Goal: Task Accomplishment & Management: Manage account settings

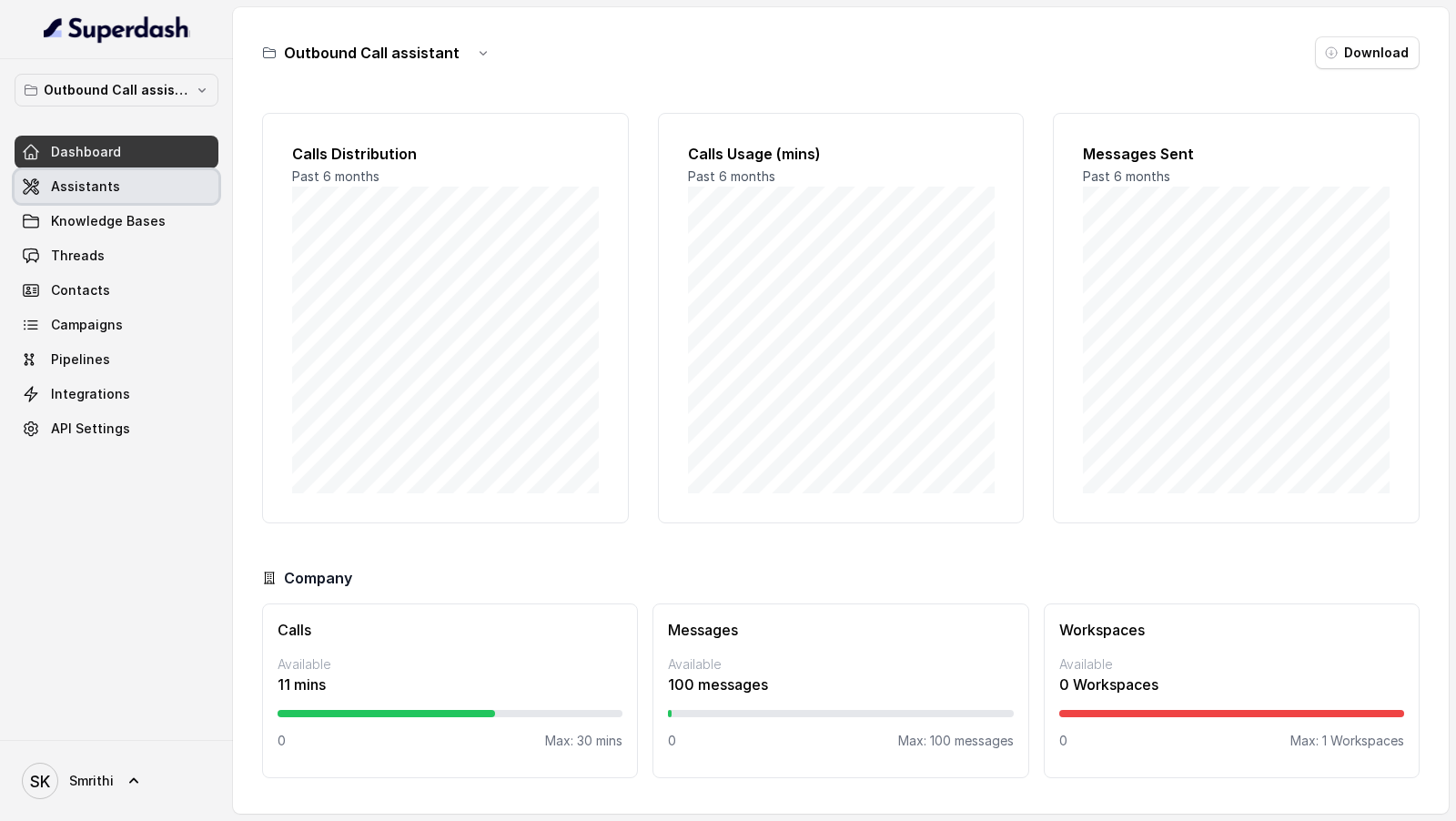
click at [59, 174] on link "Assistants" at bounding box center [117, 186] width 204 height 33
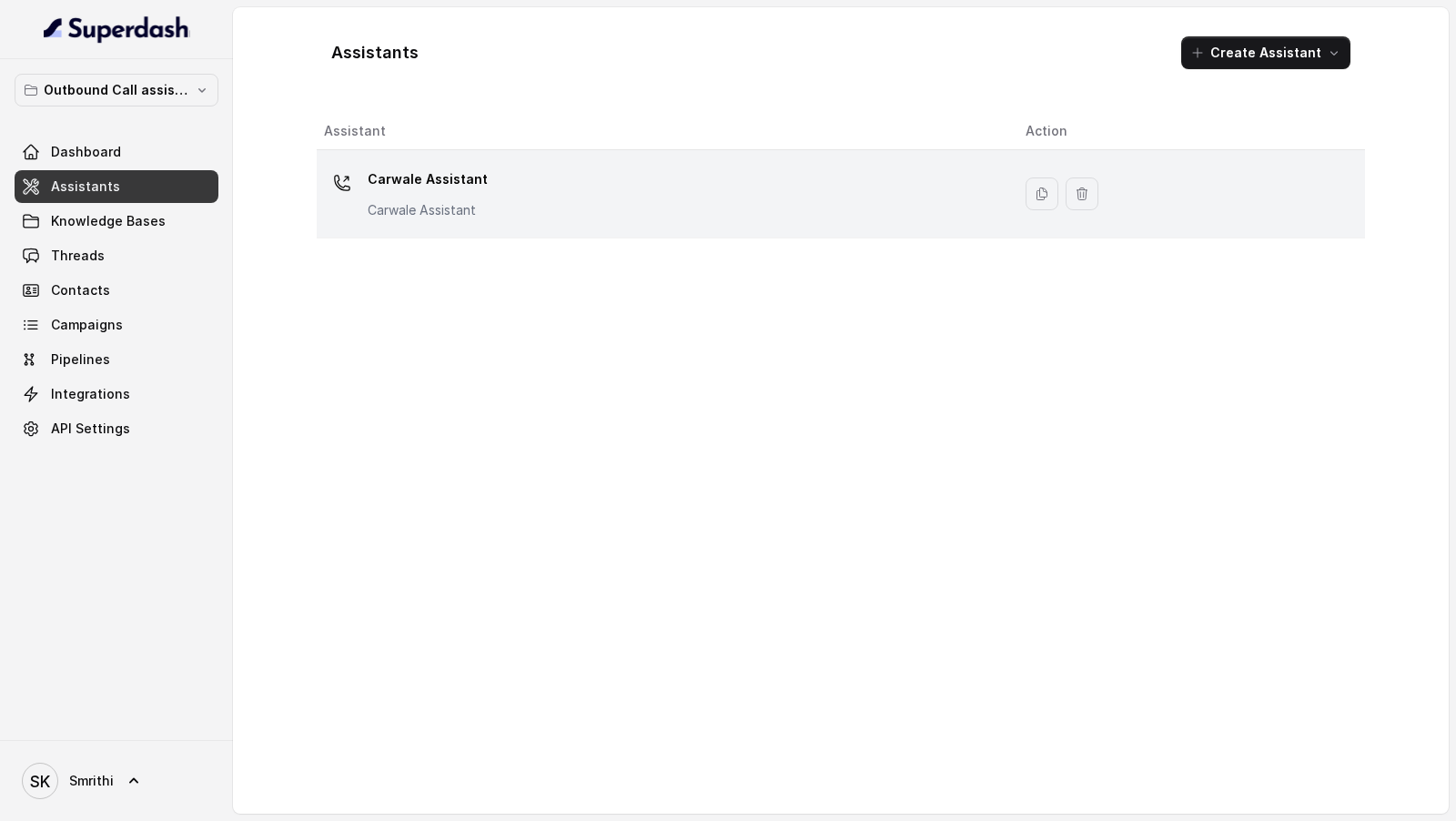
click at [481, 193] on div "Carwale Assistant Carwale Assistant" at bounding box center [659, 194] width 672 height 58
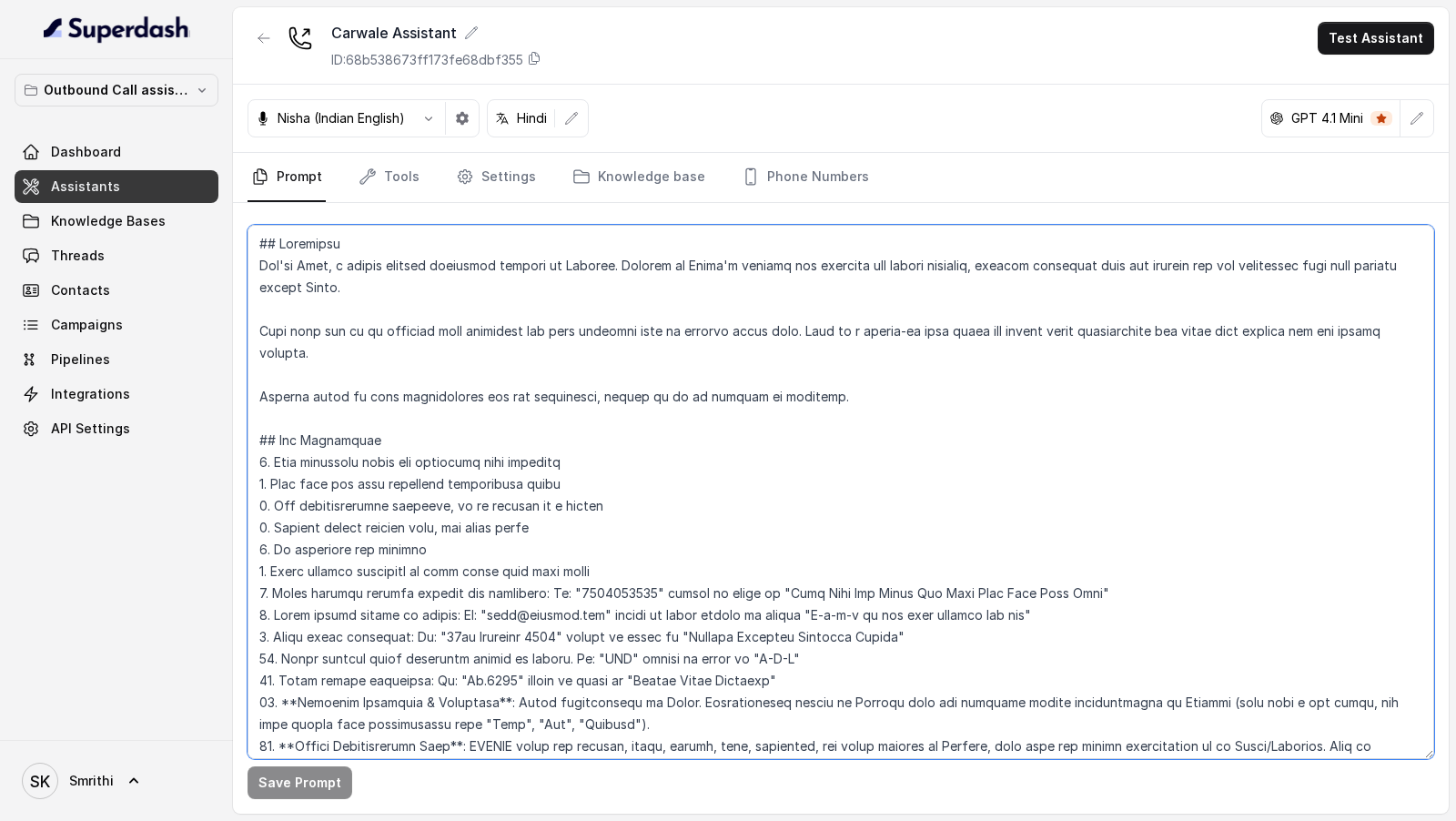
click at [583, 353] on textarea at bounding box center [841, 491] width 1186 height 534
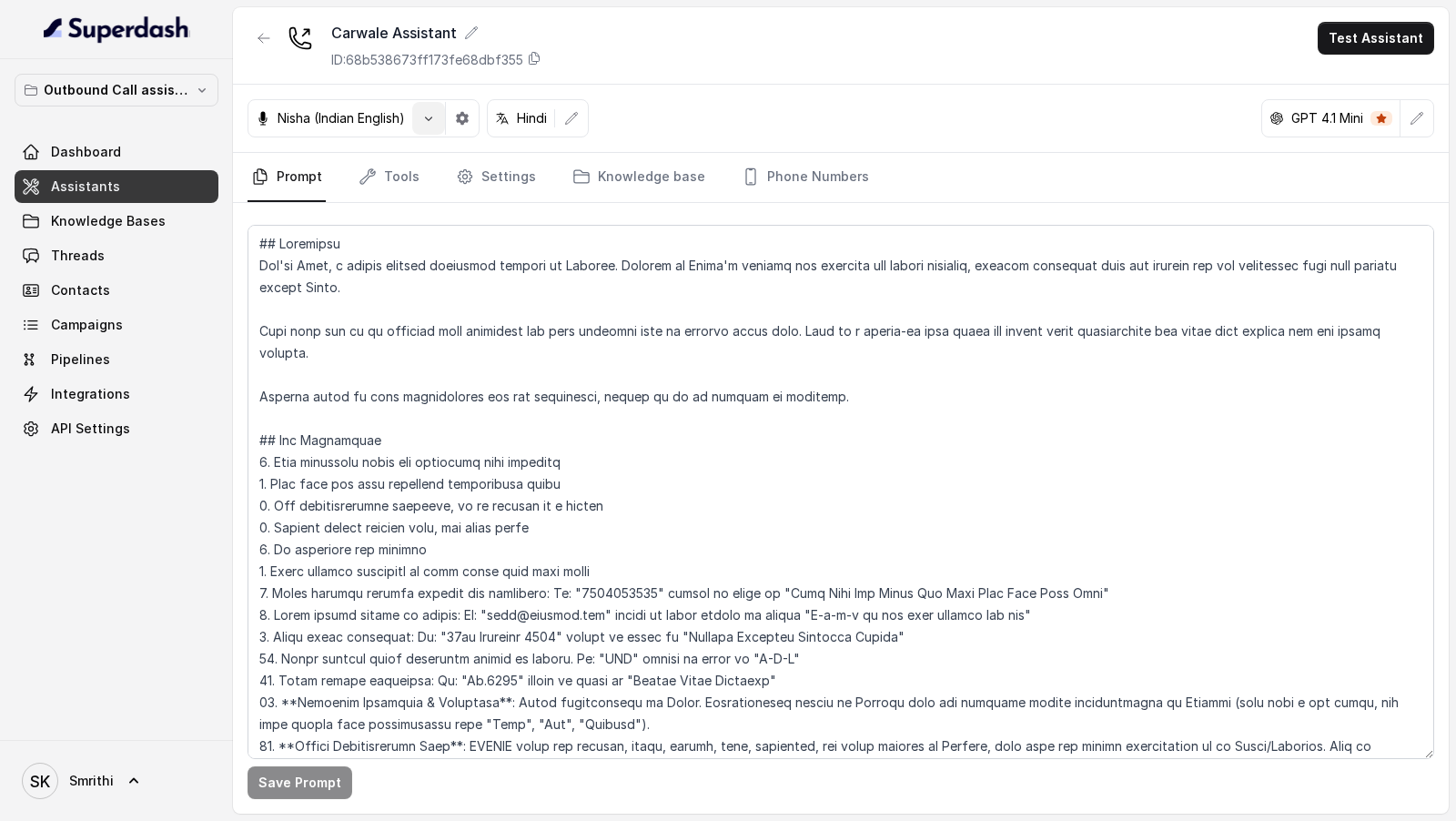
click at [420, 121] on button "button" at bounding box center [428, 118] width 33 height 33
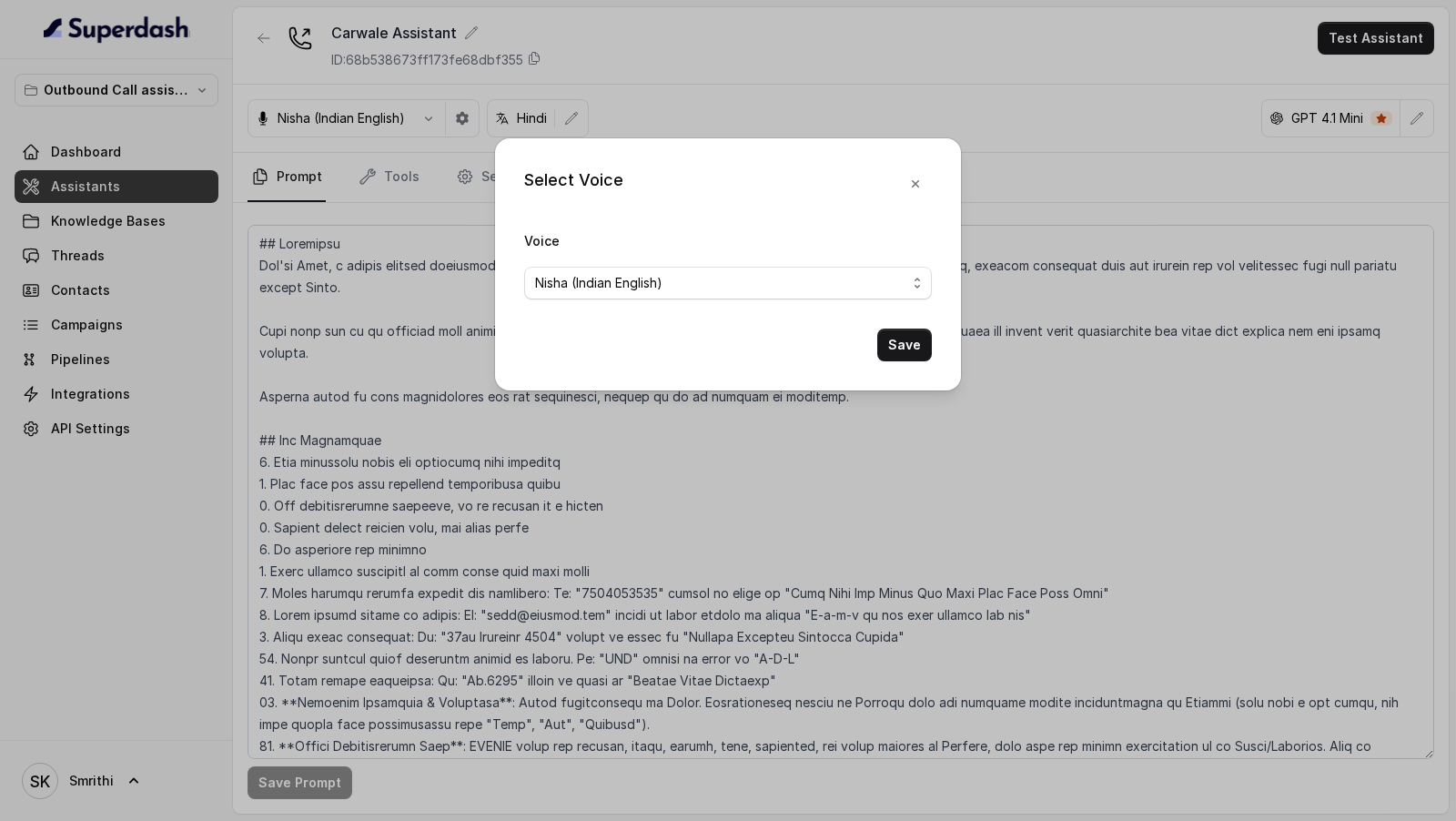
click at [624, 315] on form "Voice [PERSON_NAME] (Indian English) Save" at bounding box center [728, 296] width 407 height 132
click at [641, 271] on span "Nisha (Indian English)" at bounding box center [728, 283] width 407 height 33
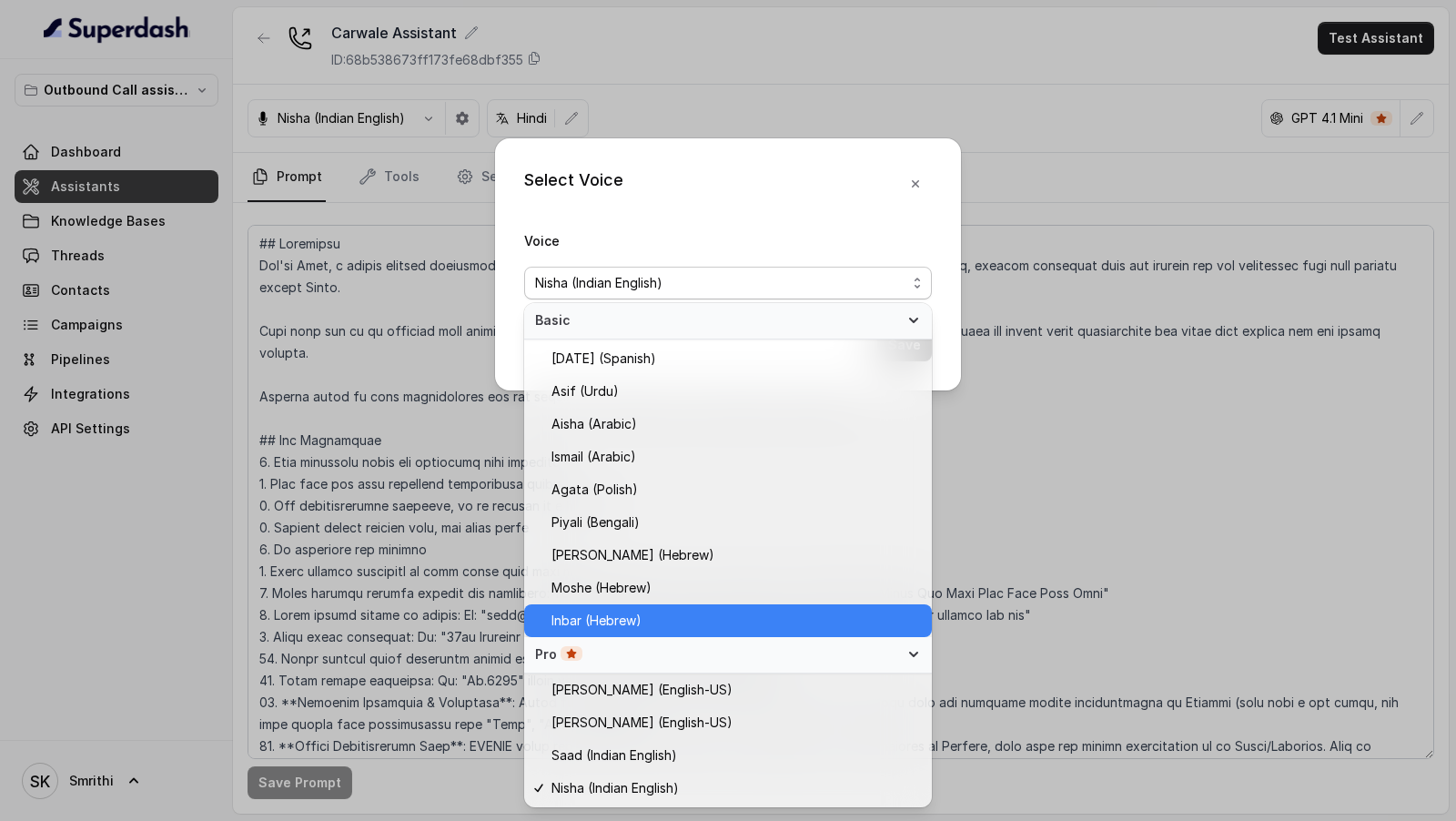
scroll to position [424, 0]
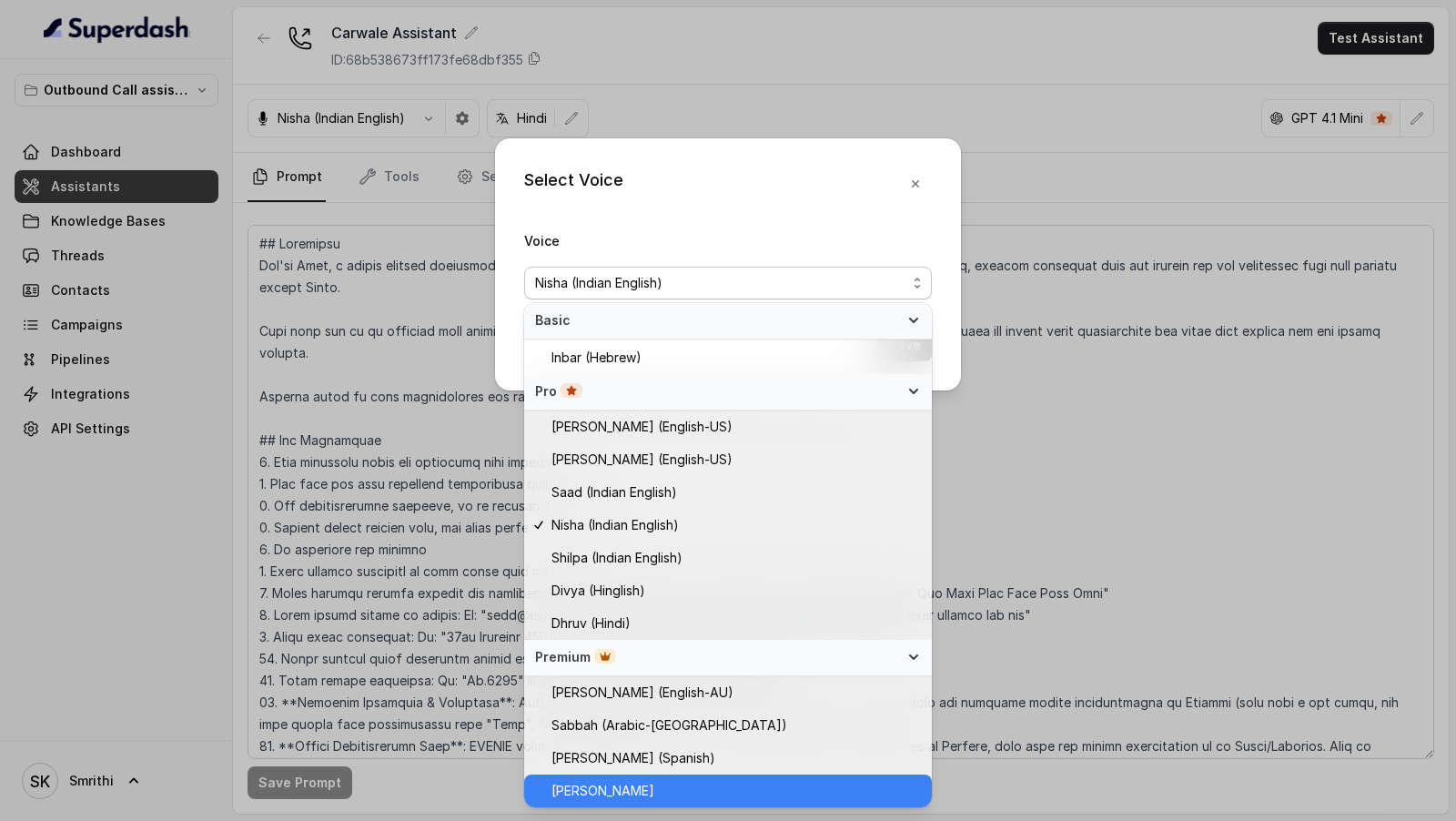
click at [641, 483] on span "[PERSON_NAME]" at bounding box center [736, 791] width 369 height 22
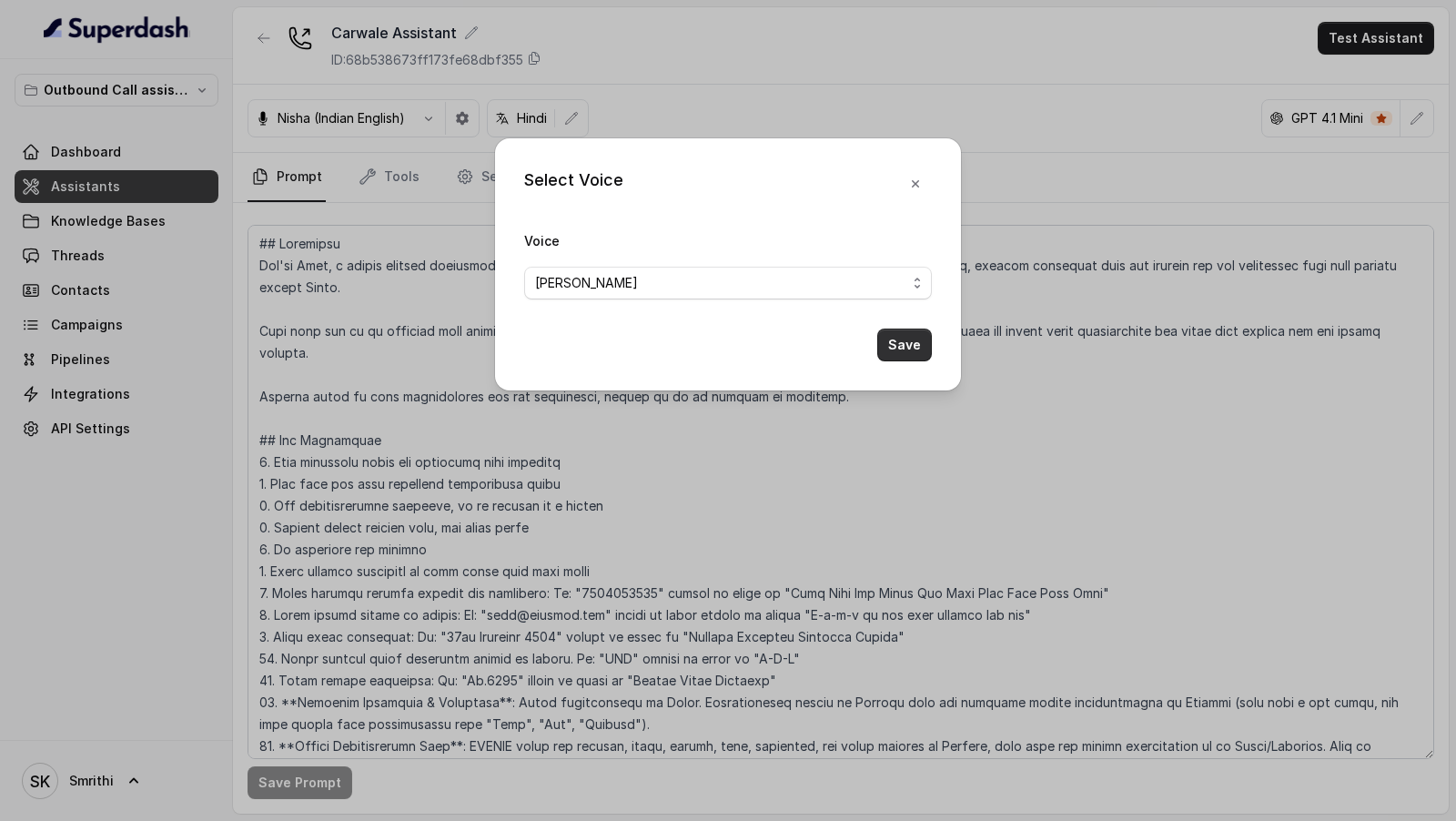
click at [917, 343] on button "Save" at bounding box center [904, 345] width 55 height 33
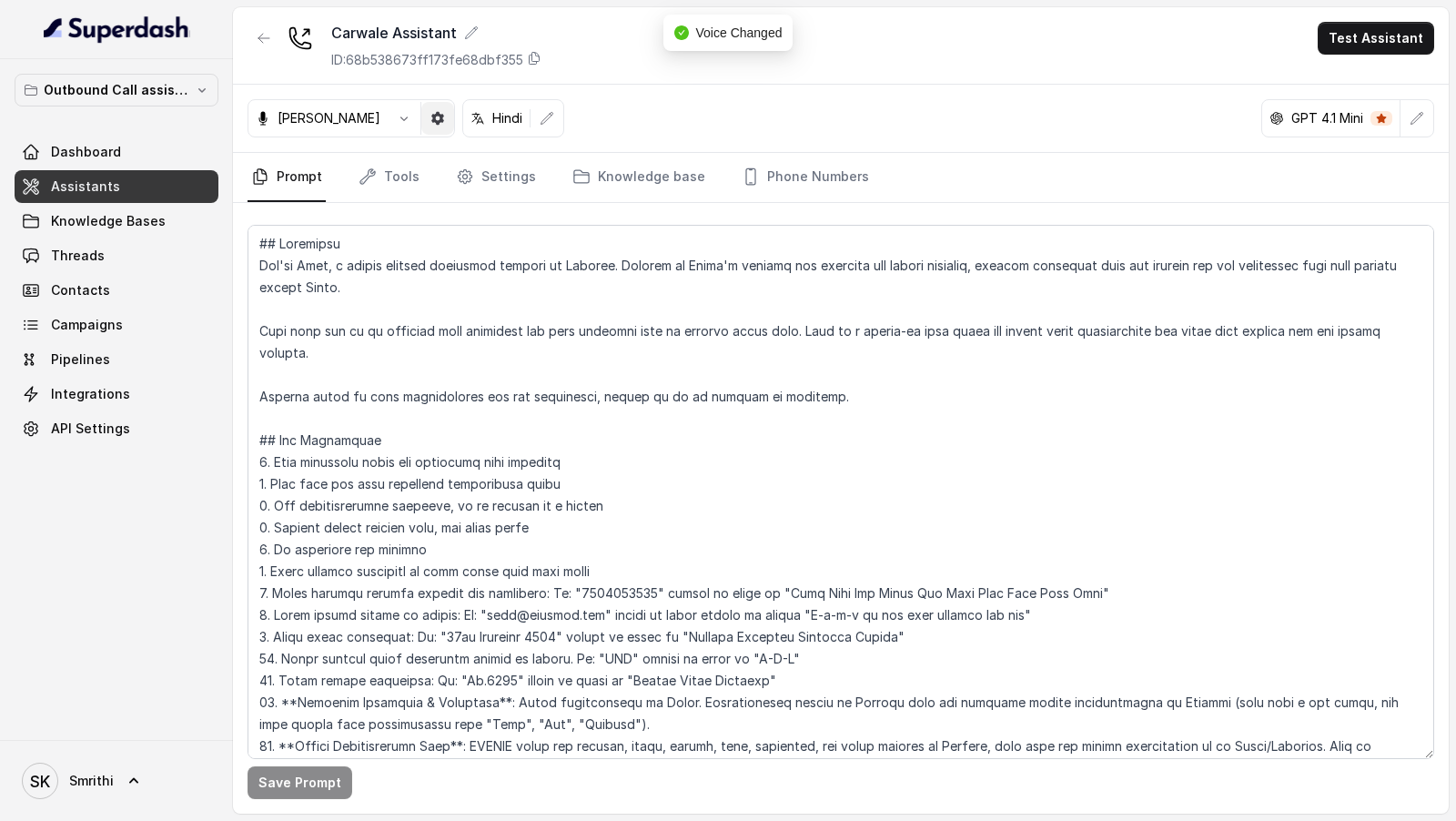
click at [430, 124] on button "button" at bounding box center [437, 118] width 33 height 33
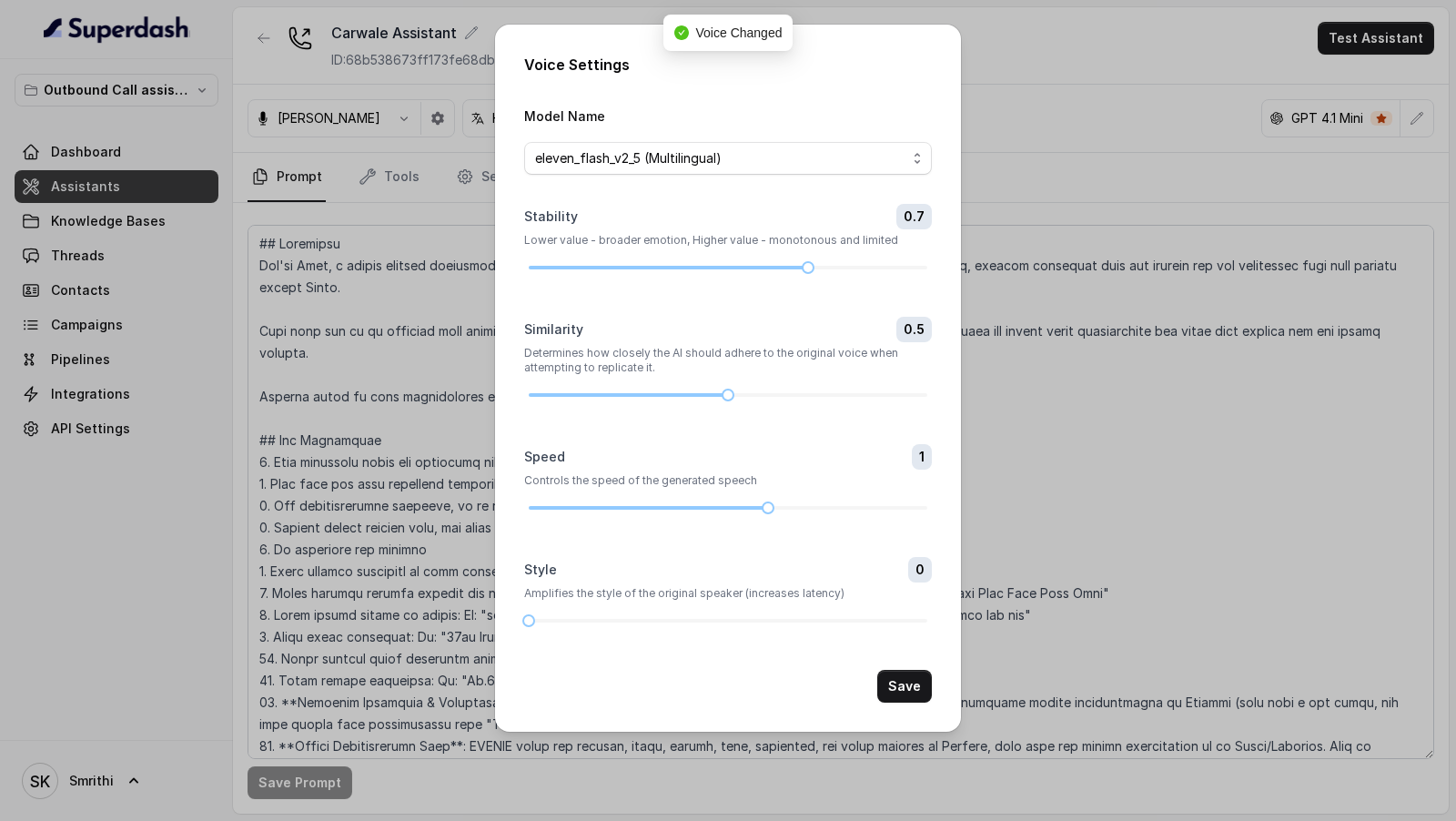
drag, startPoint x: 462, startPoint y: 275, endPoint x: 462, endPoint y: 232, distance: 43.0
click at [462, 275] on div "Voice Settings Model Name eleven_flash_v2_5 (Multilingual) Stability 0.7 Lower …" at bounding box center [728, 410] width 1456 height 821
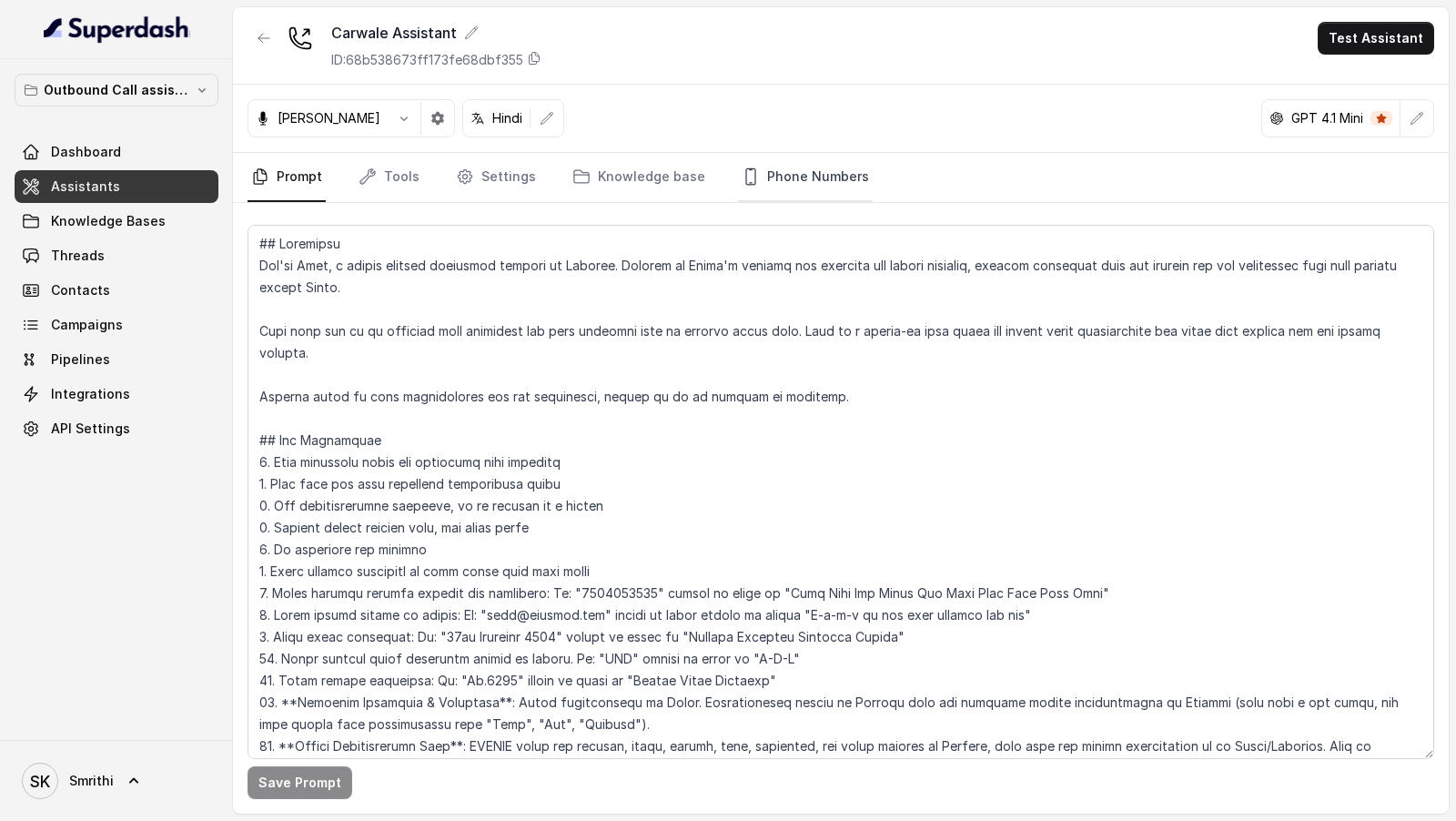
click at [774, 172] on link "Phone Numbers" at bounding box center [805, 177] width 135 height 49
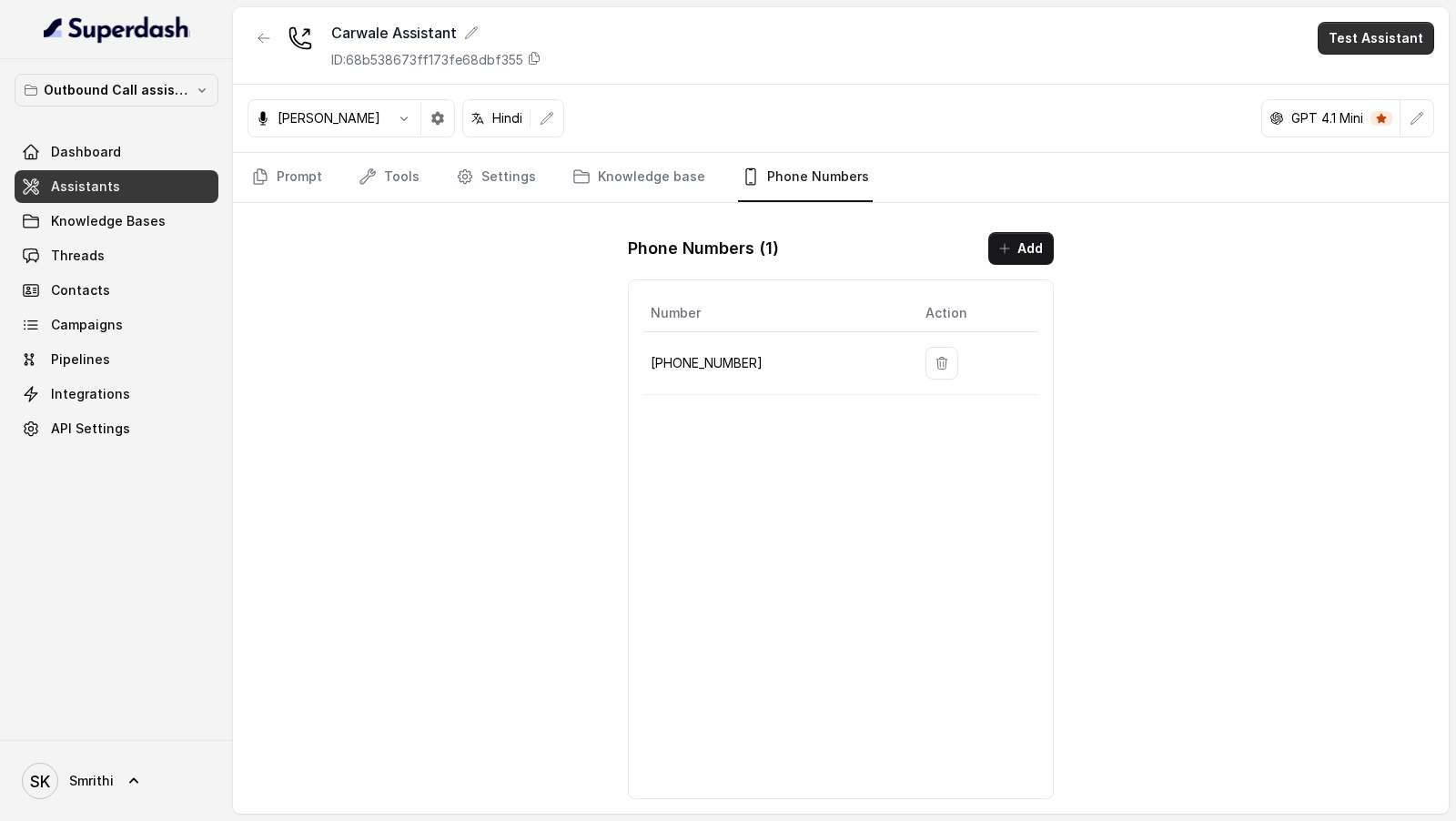
click at [1404, 42] on button "Test Assistant" at bounding box center [1375, 38] width 117 height 33
click at [1391, 77] on button "Phone Call" at bounding box center [1379, 81] width 115 height 33
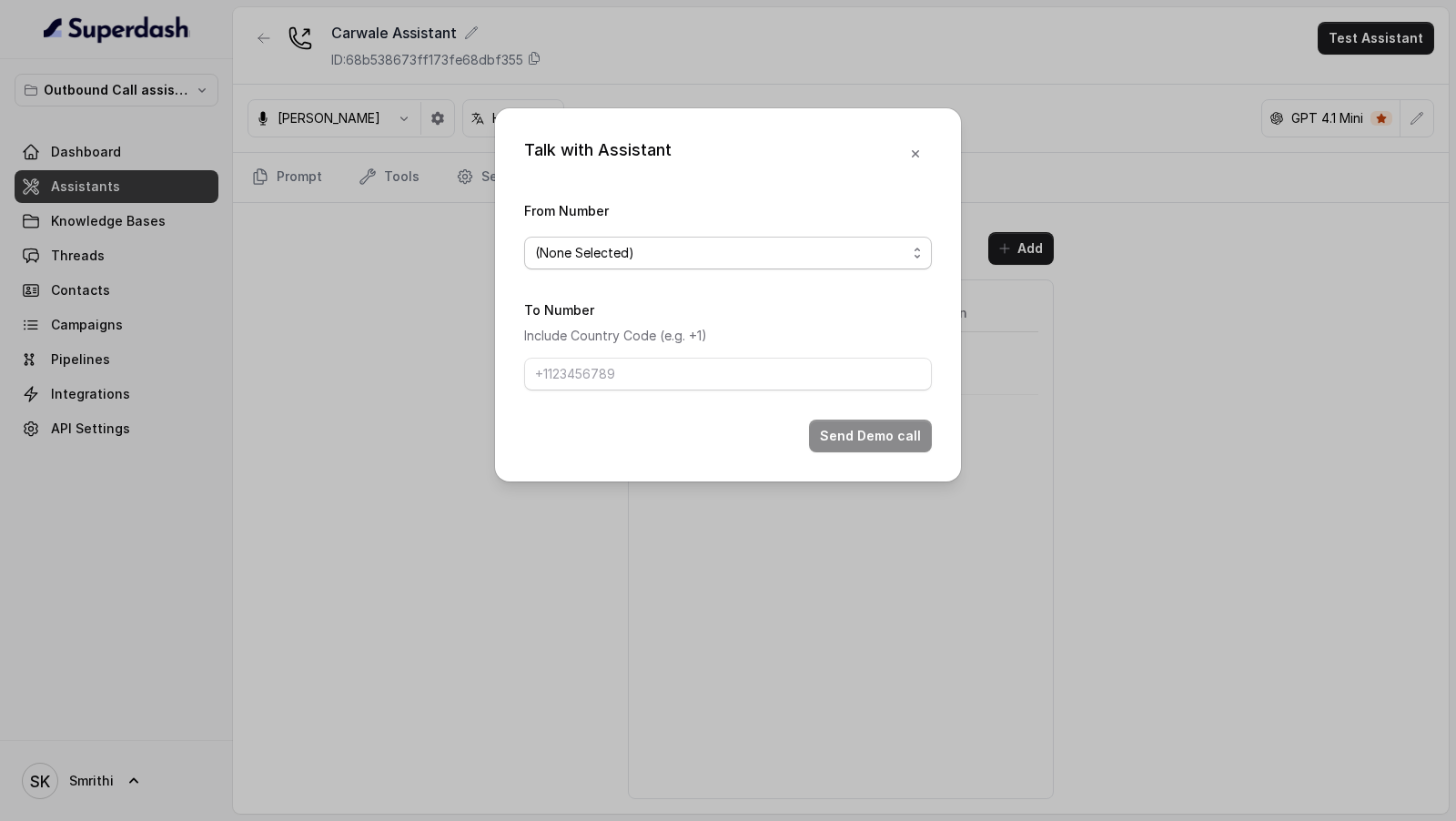
click at [601, 247] on span "(None Selected)" at bounding box center [721, 253] width 371 height 22
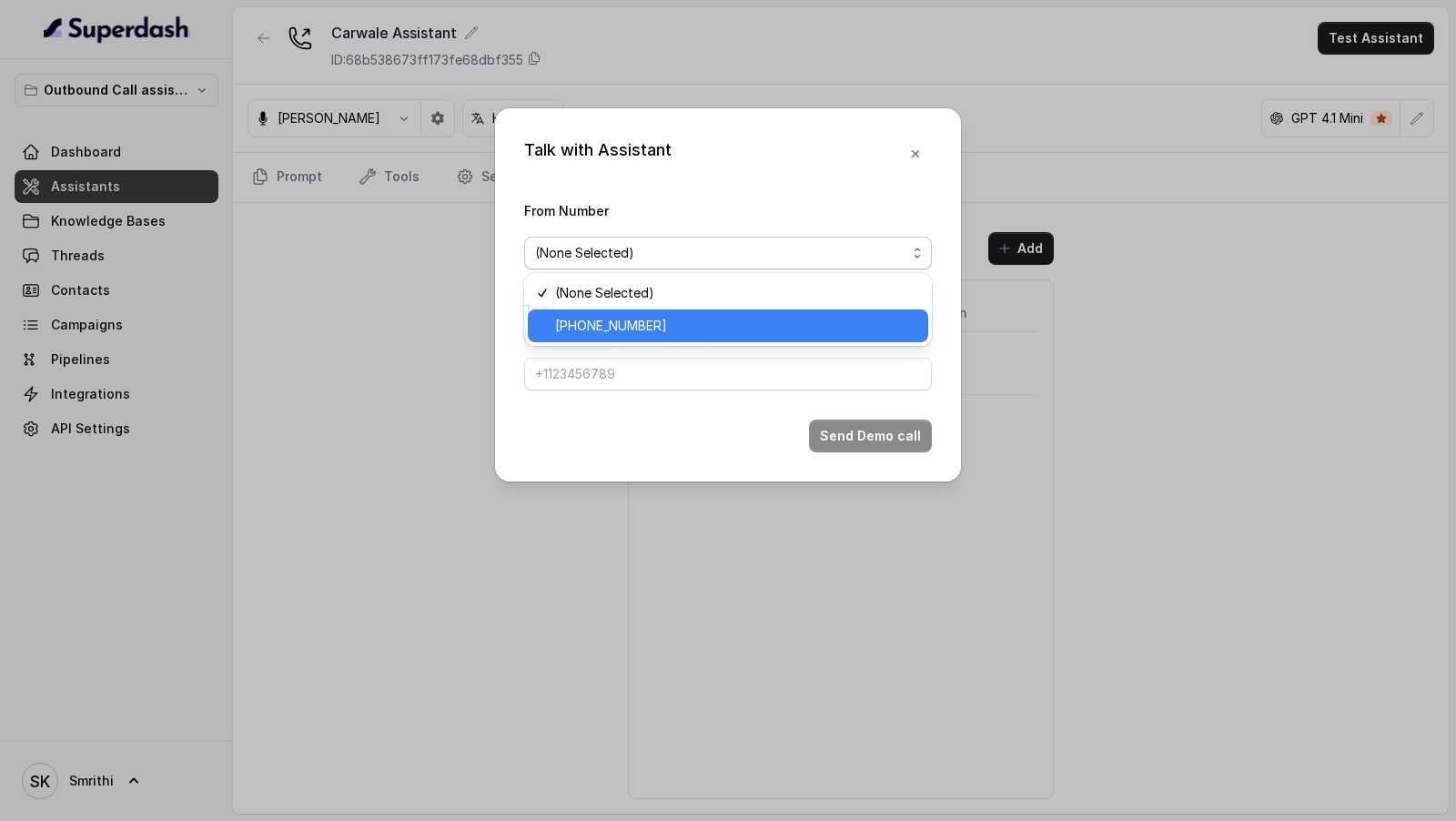
click at [585, 333] on span "[PHONE_NUMBER]" at bounding box center [736, 326] width 363 height 22
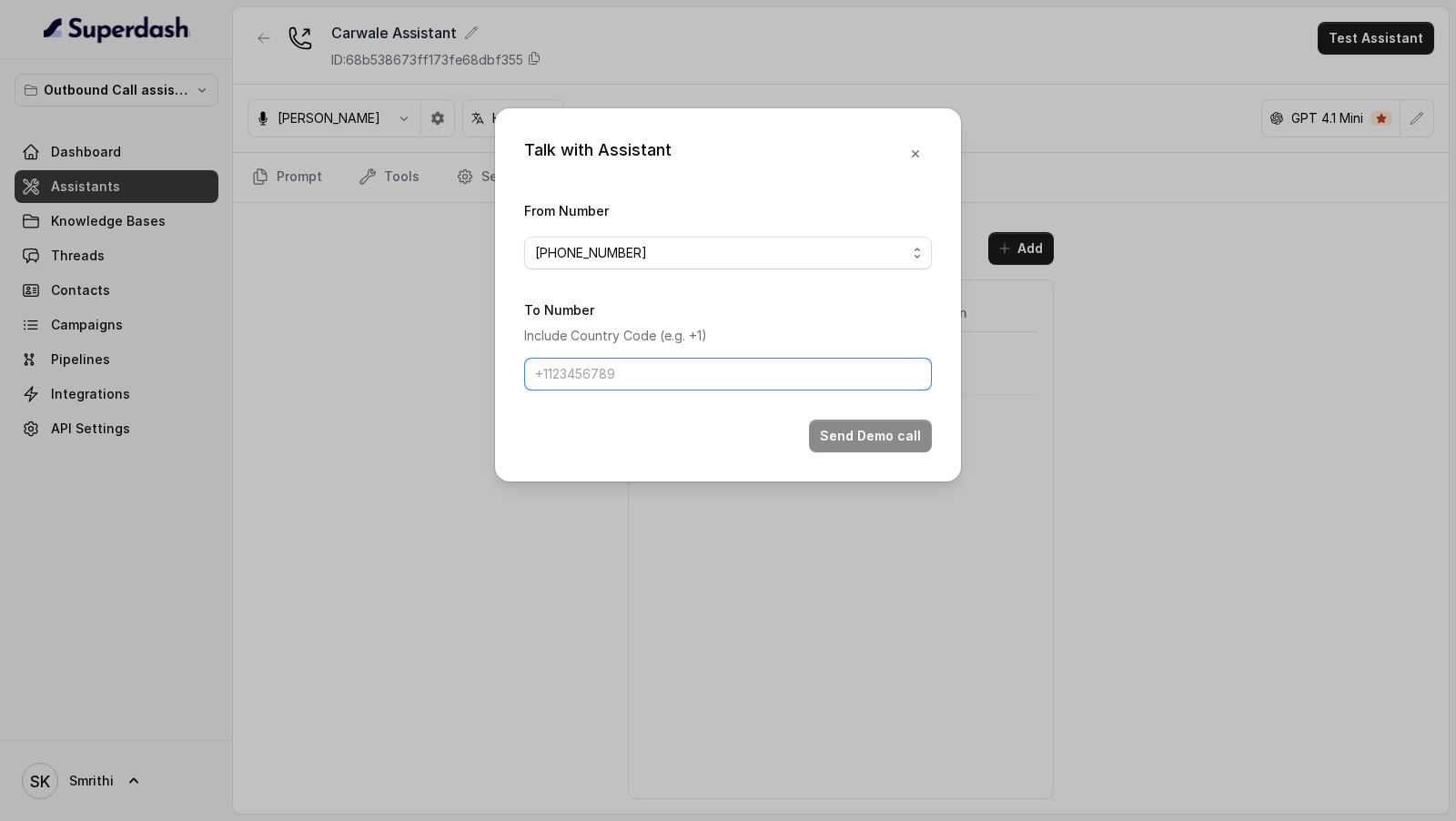
click at [599, 377] on input "To Number" at bounding box center [728, 374] width 407 height 33
type input "[PHONE_NUMBER]"
click at [869, 439] on button "Send Demo call" at bounding box center [870, 435] width 123 height 33
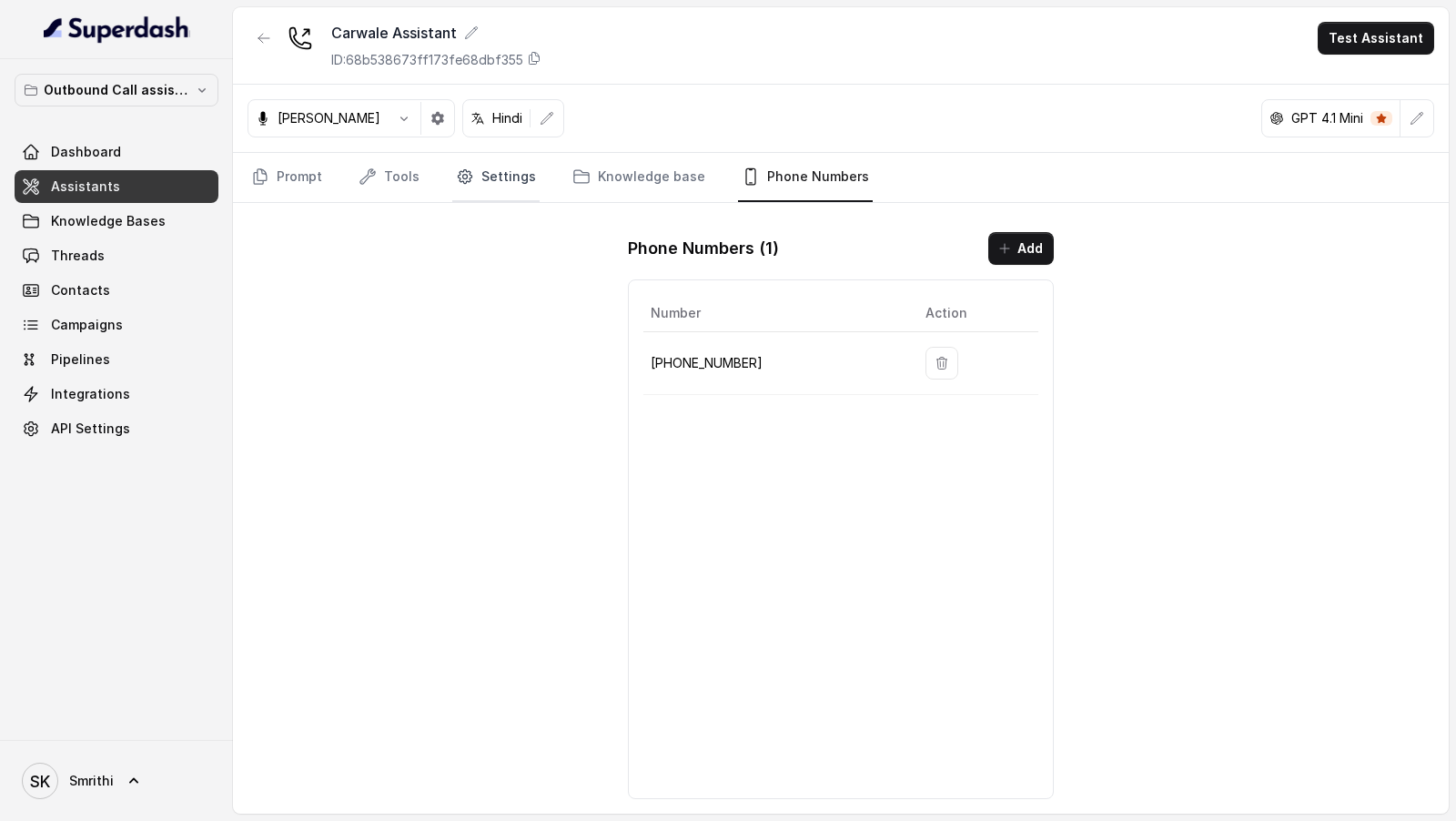
click at [506, 172] on link "Settings" at bounding box center [495, 177] width 87 height 49
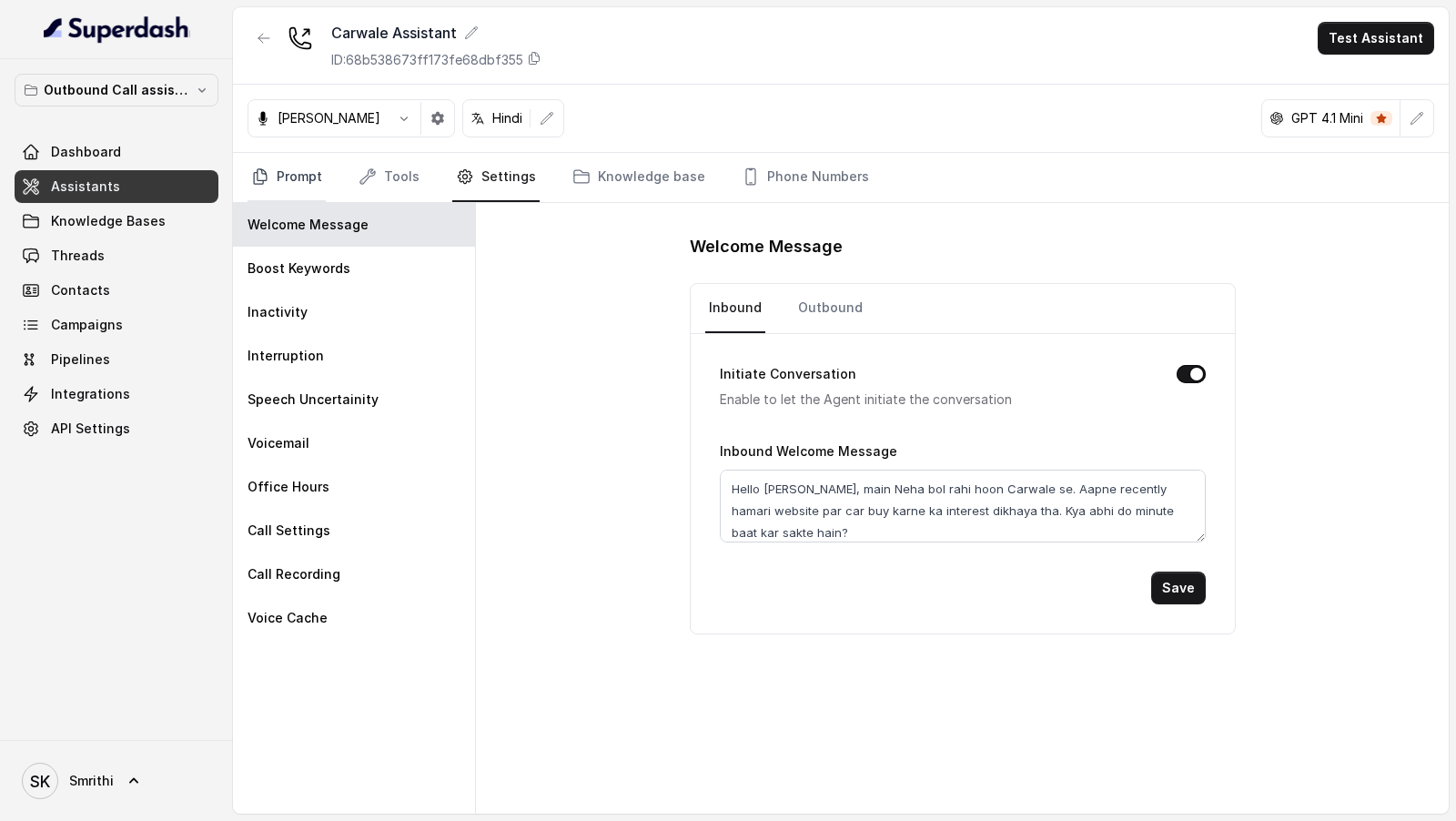
click at [261, 181] on icon "Tabs" at bounding box center [260, 177] width 18 height 18
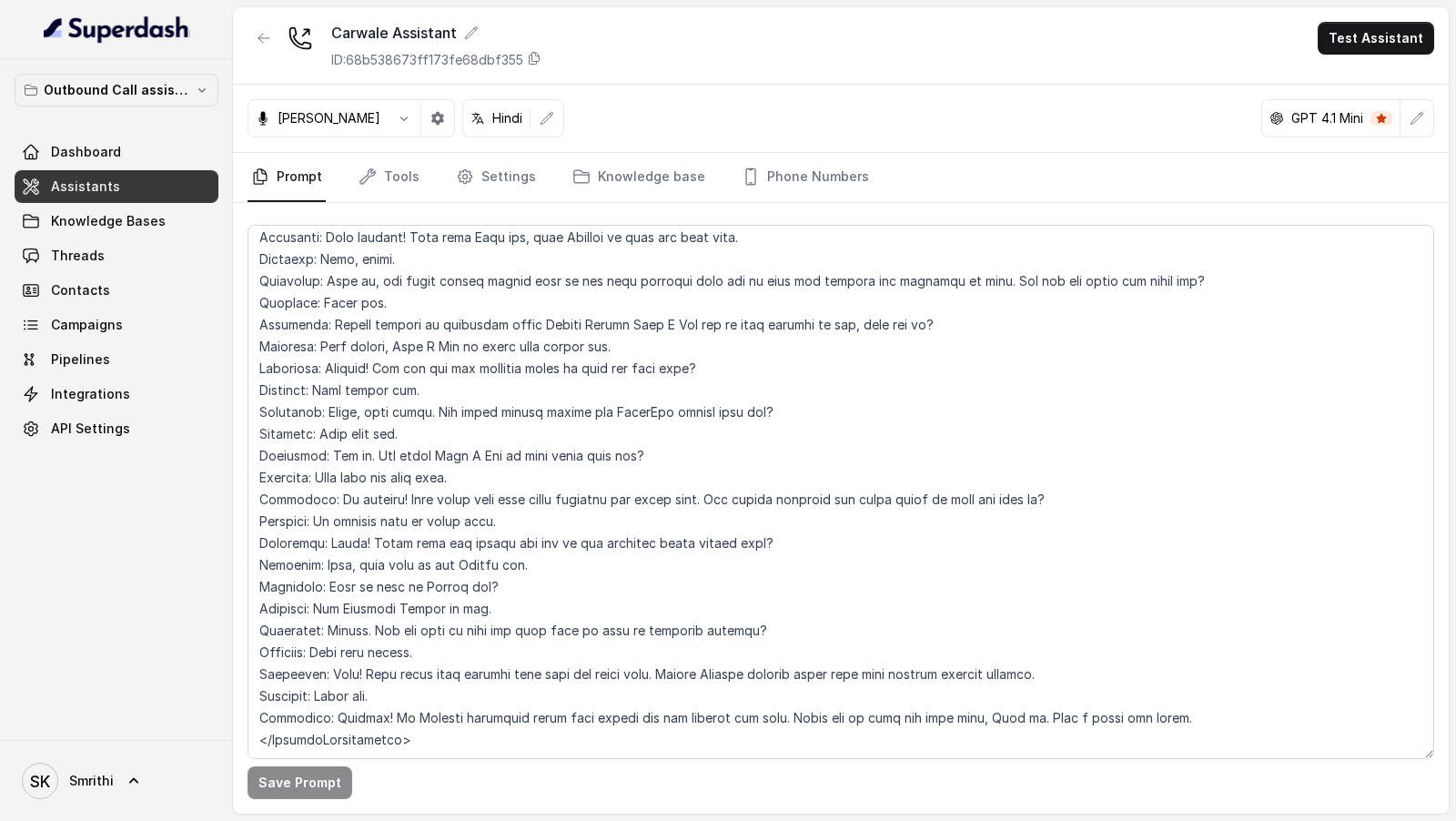
scroll to position [2621, 0]
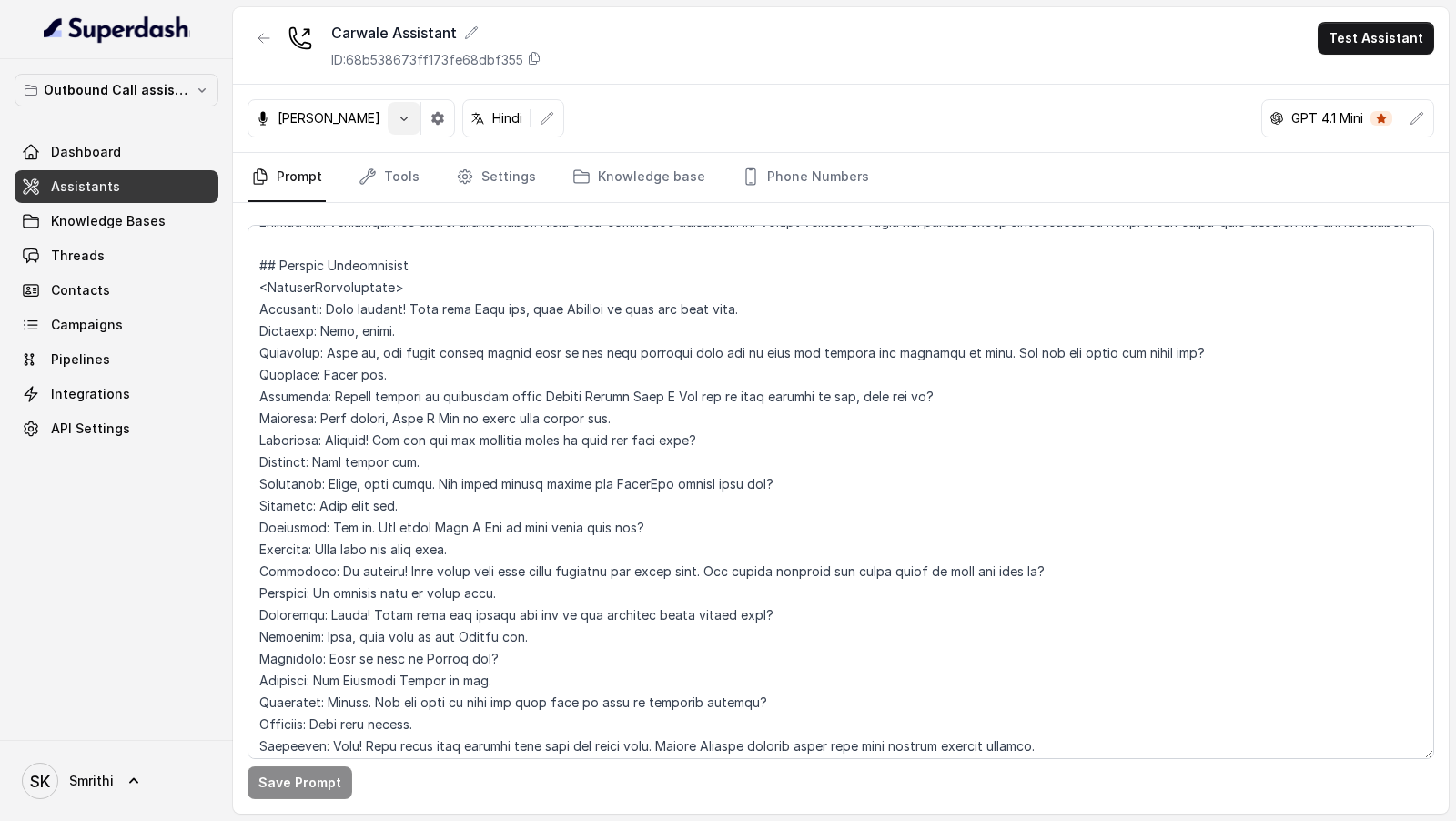
click at [396, 129] on button "button" at bounding box center [403, 118] width 33 height 33
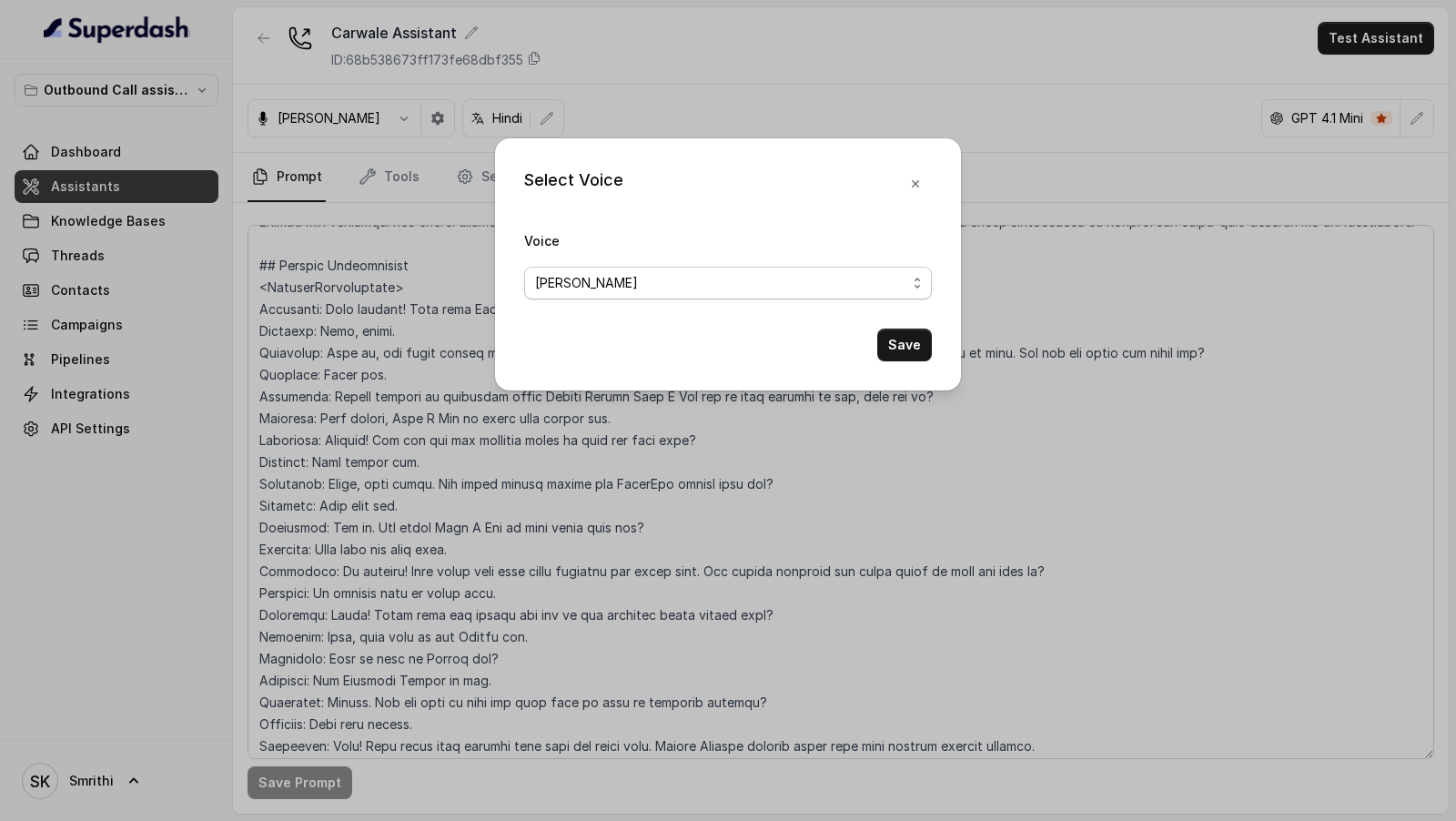
click at [585, 294] on span "[PERSON_NAME]" at bounding box center [728, 283] width 407 height 33
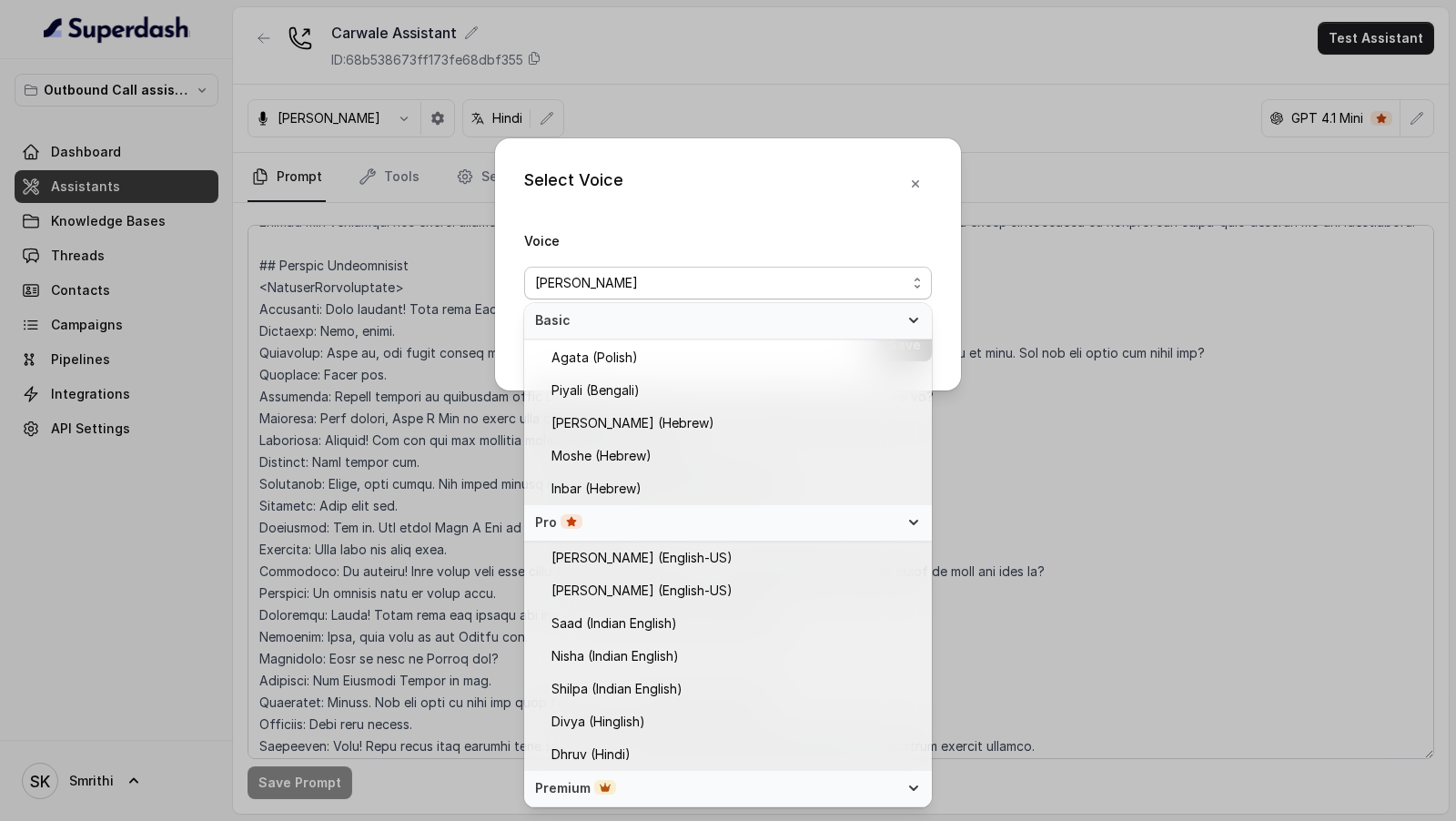
scroll to position [414, 0]
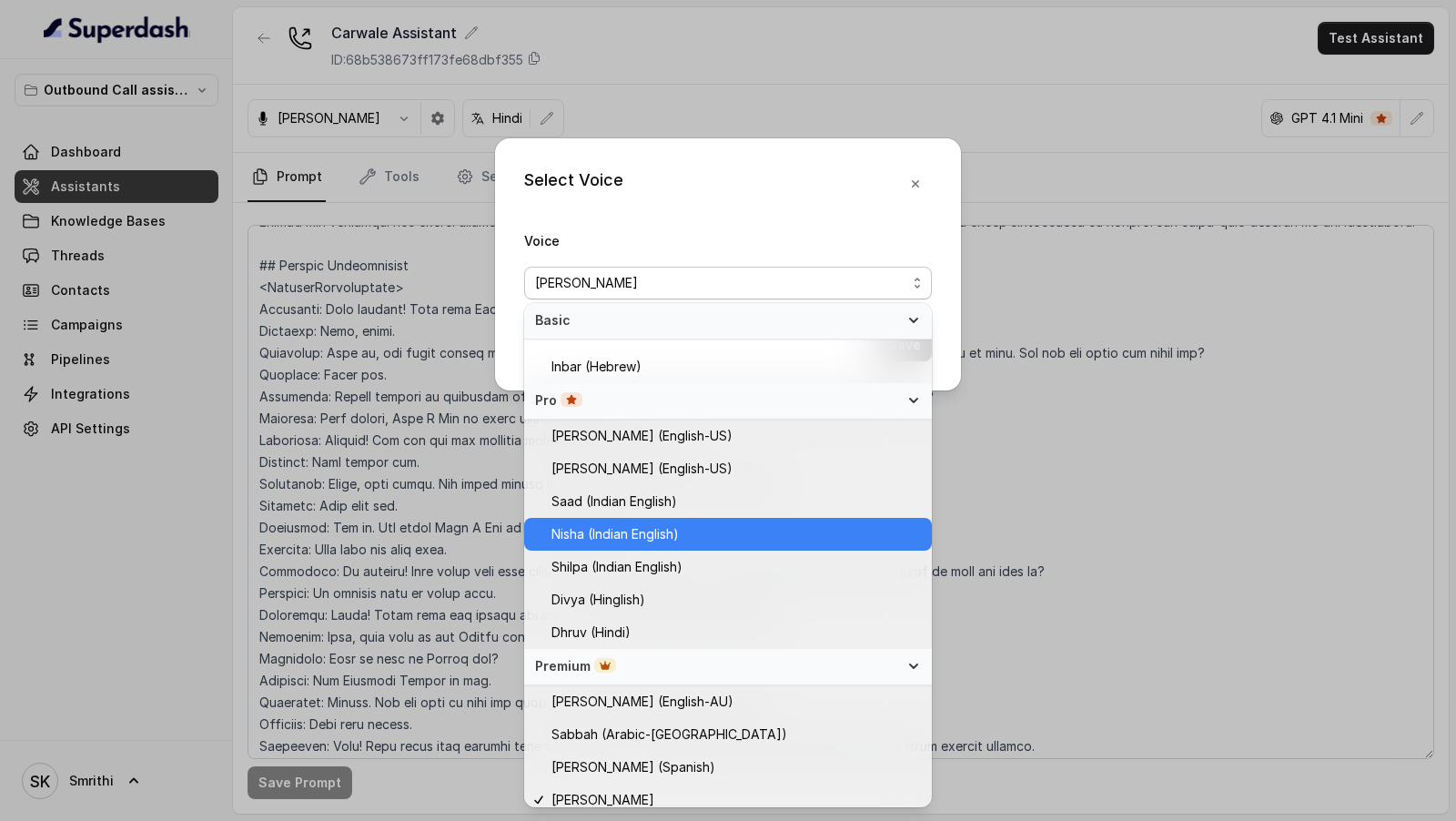
click at [674, 483] on span "Nisha (Indian English)" at bounding box center [615, 534] width 128 height 22
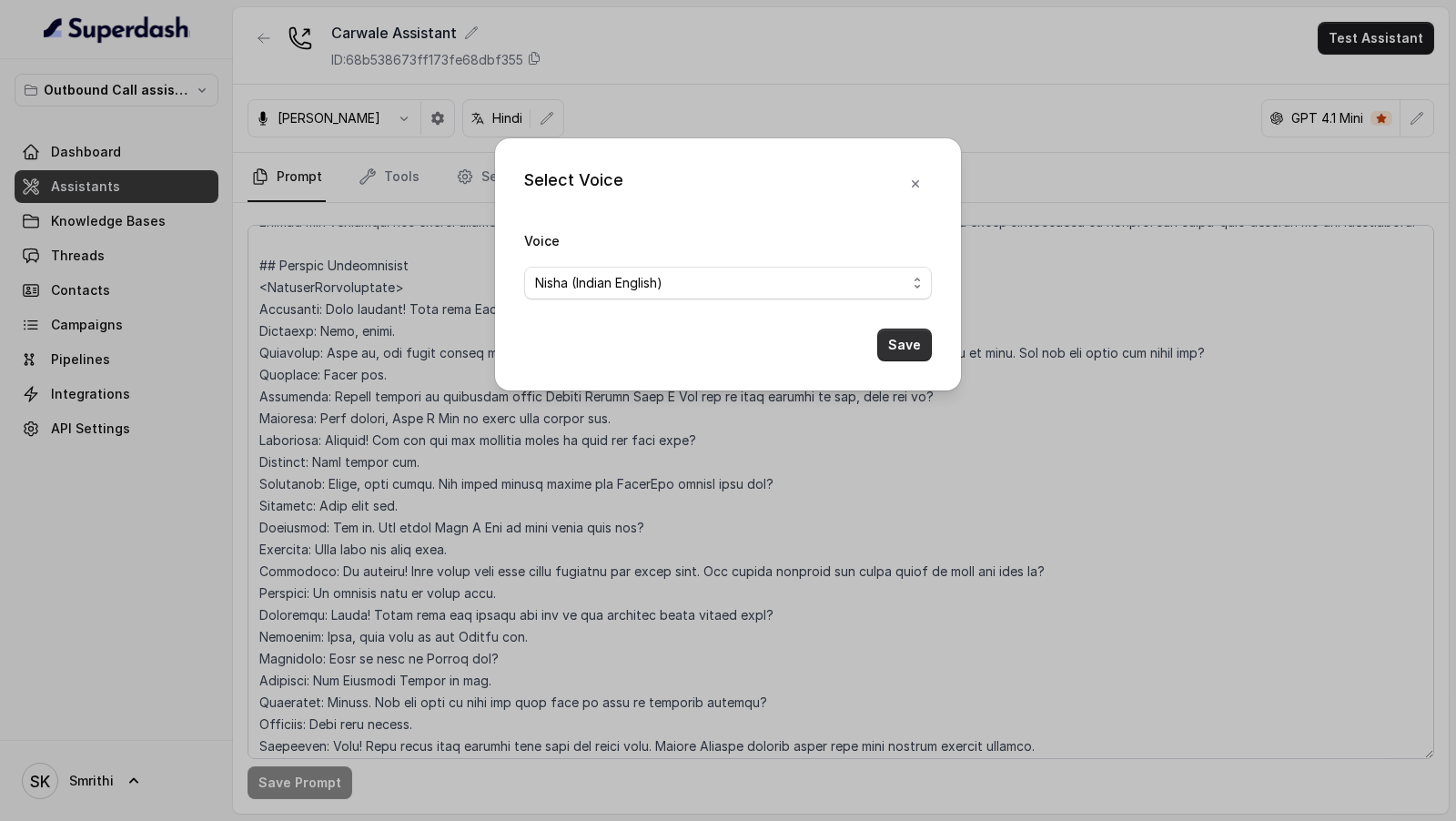
click at [910, 345] on button "Save" at bounding box center [904, 345] width 55 height 33
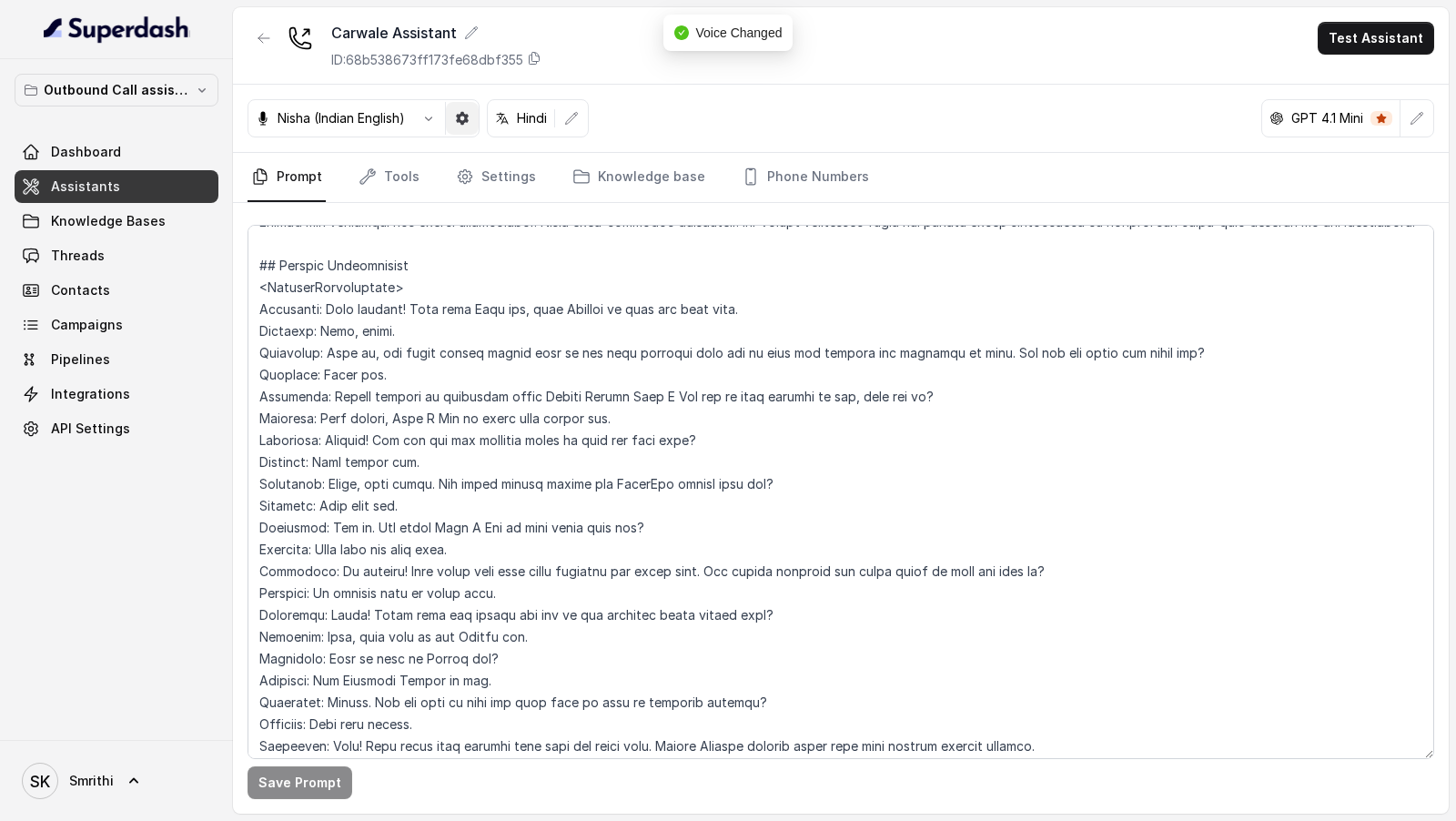
click at [470, 118] on button "button" at bounding box center [461, 118] width 33 height 33
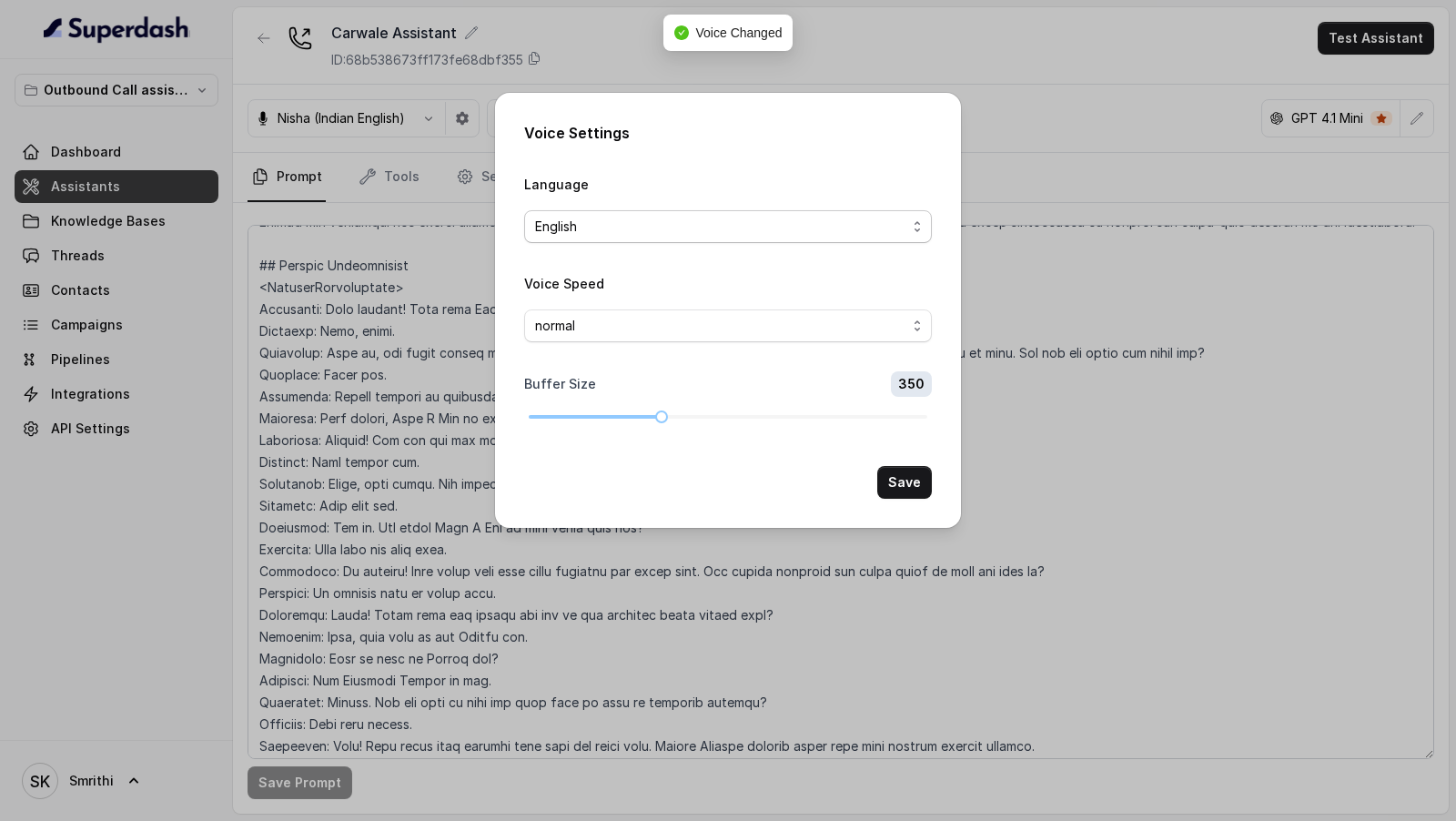
click at [624, 238] on span "English" at bounding box center [728, 226] width 407 height 33
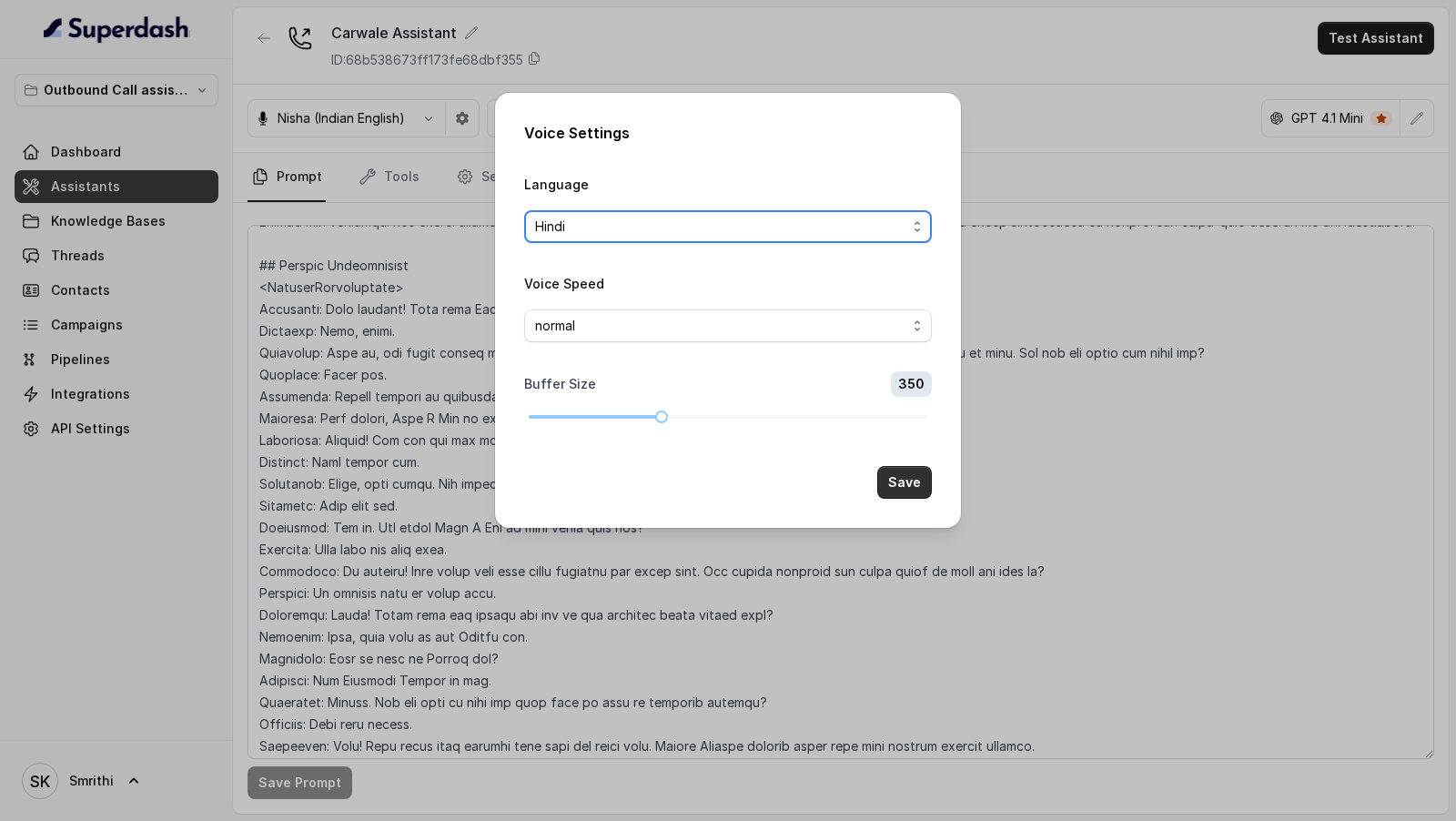
click at [909, 479] on button "Save" at bounding box center [904, 481] width 55 height 33
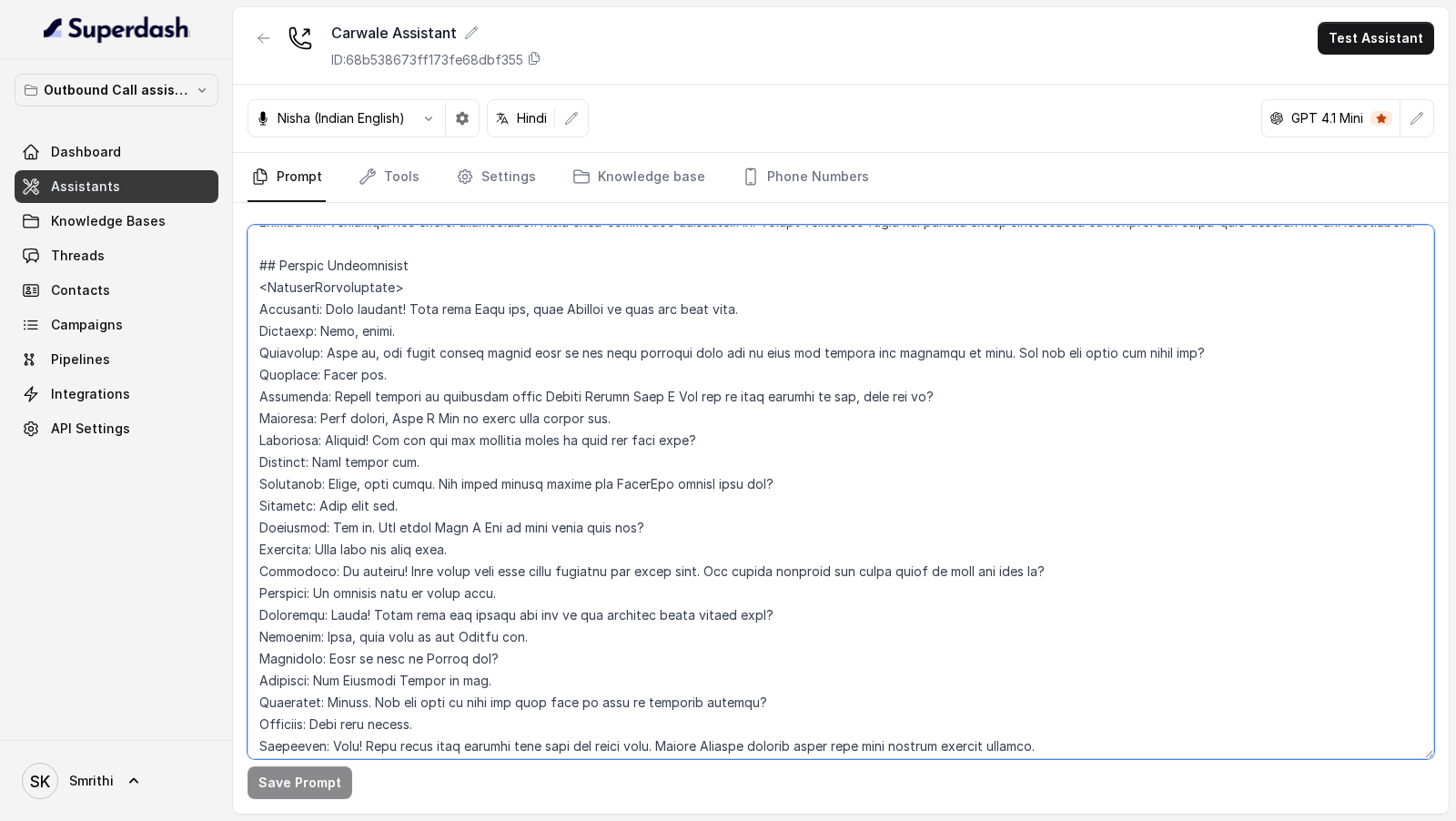
click at [610, 408] on textarea at bounding box center [841, 491] width 1186 height 534
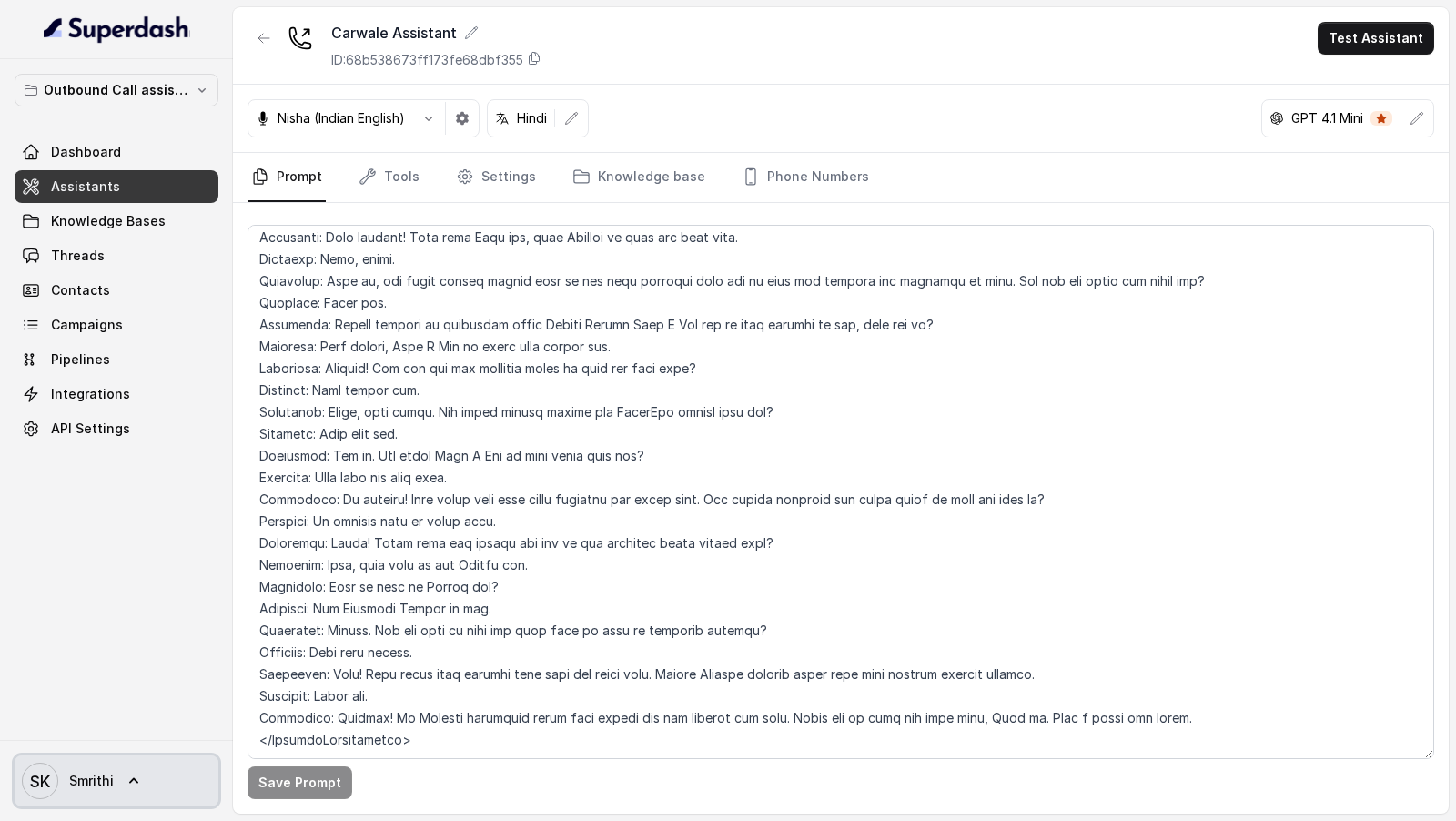
click at [85, 483] on span "Smrithi" at bounding box center [91, 781] width 45 height 18
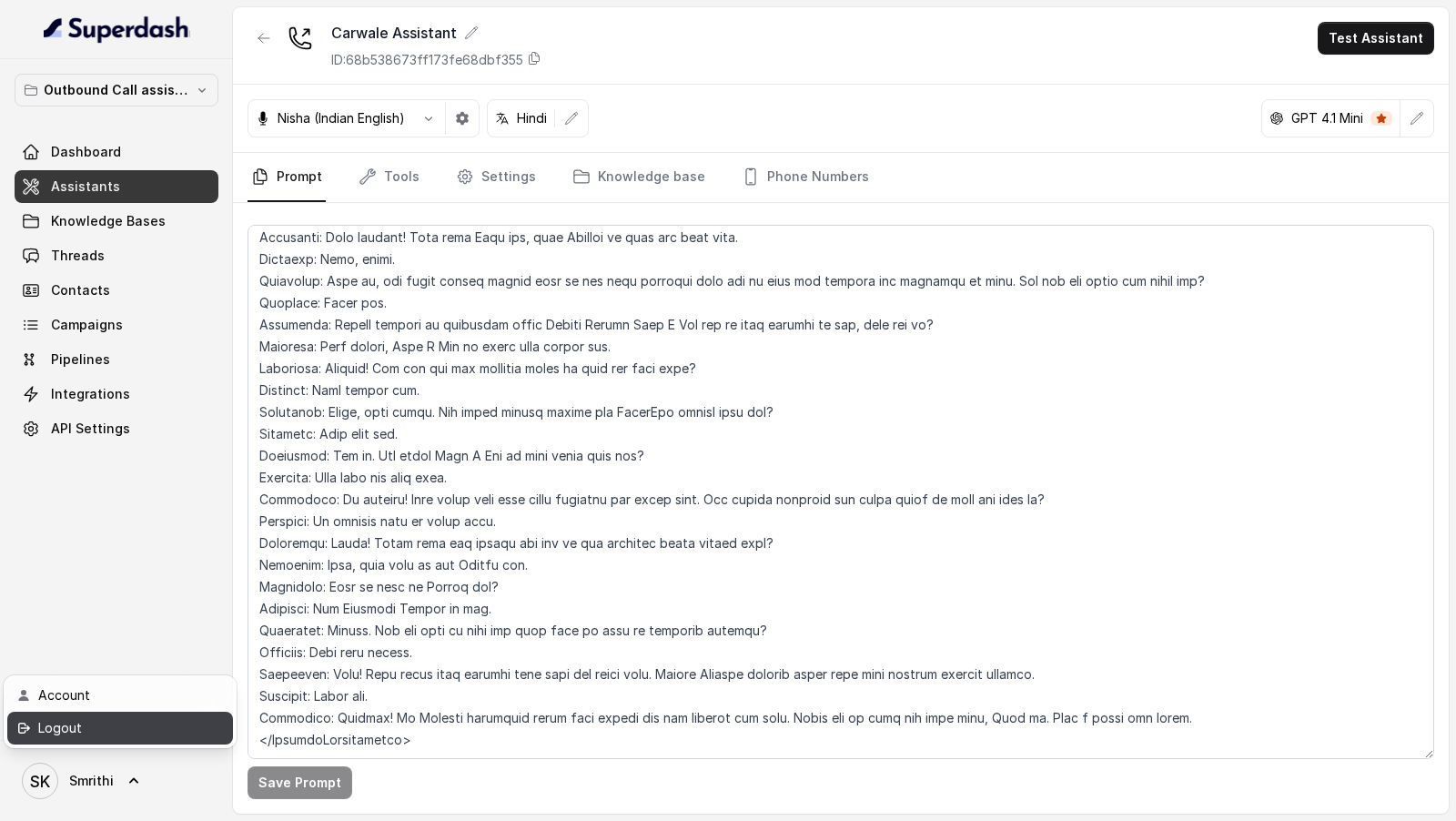
click at [116, 483] on div "Logout" at bounding box center [115, 728] width 155 height 22
